Goal: Information Seeking & Learning: Understand process/instructions

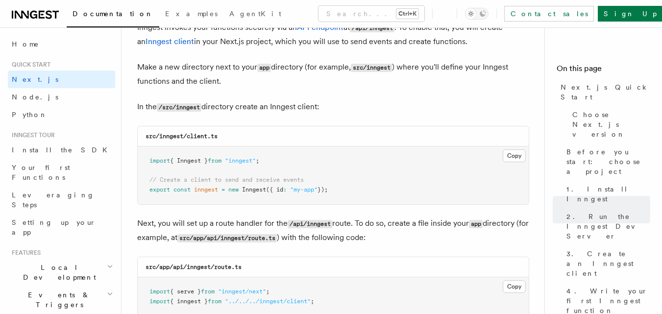
scroll to position [1195, 0]
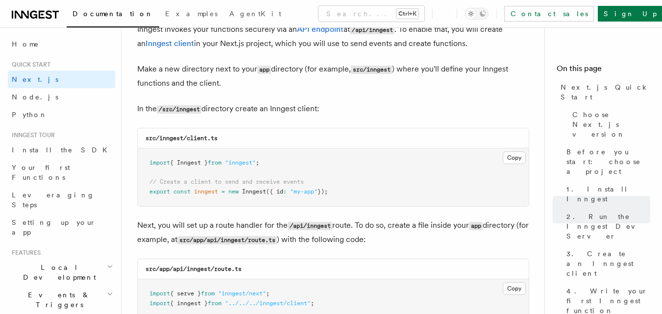
click at [305, 205] on pre "import { Inngest } from "inngest" ; // Create a client to send and receive even…" at bounding box center [333, 177] width 391 height 58
click at [305, 159] on button "Copy Copied" at bounding box center [513, 157] width 23 height 13
click at [305, 233] on p "Next, you will set up a route handler for the /api/inngest route. To do so, cre…" at bounding box center [333, 232] width 392 height 28
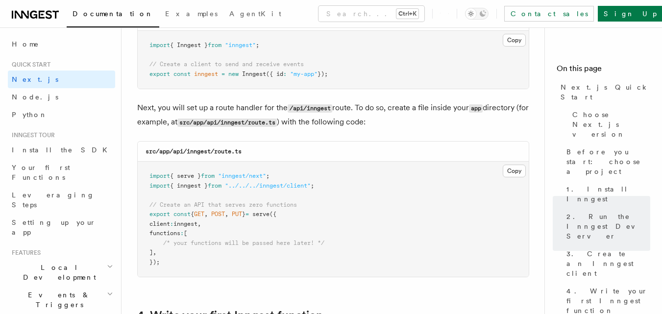
scroll to position [1332, 0]
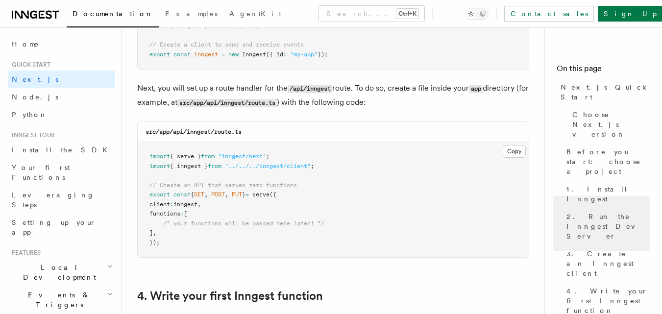
click at [305, 224] on pre "import { serve } from "inngest/next" ; import { inngest } from "../../../innges…" at bounding box center [333, 199] width 391 height 115
click at [305, 153] on button "Copy Copied" at bounding box center [513, 151] width 23 height 13
click at [305, 152] on button "Copy Copied" at bounding box center [513, 151] width 23 height 13
click at [305, 207] on pre "import { serve } from "inngest/next" ; import { inngest } from "../../../innges…" at bounding box center [333, 199] width 391 height 115
click at [305, 153] on button "Copy Copied" at bounding box center [513, 151] width 23 height 13
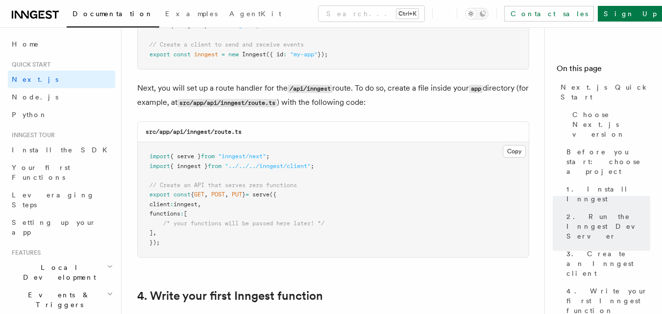
click at [305, 291] on h2 "4. Write your first Inngest function" at bounding box center [333, 296] width 392 height 14
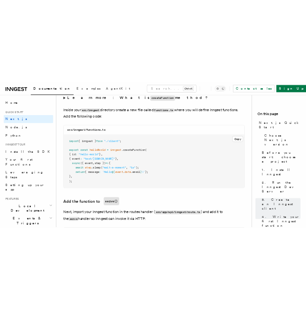
scroll to position [1704, 0]
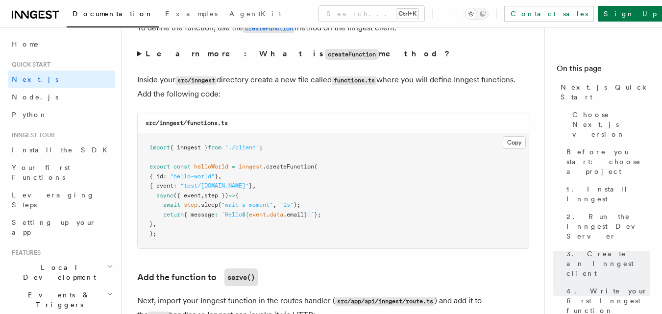
click at [305, 236] on pre "import { inngest } from "./client" ; export const helloWorld = inngest .createF…" at bounding box center [333, 190] width 391 height 115
click at [305, 141] on button "Copy Copied" at bounding box center [513, 142] width 23 height 13
click at [305, 143] on button "Copy Copied" at bounding box center [513, 142] width 23 height 13
